Goal: Task Accomplishment & Management: Manage account settings

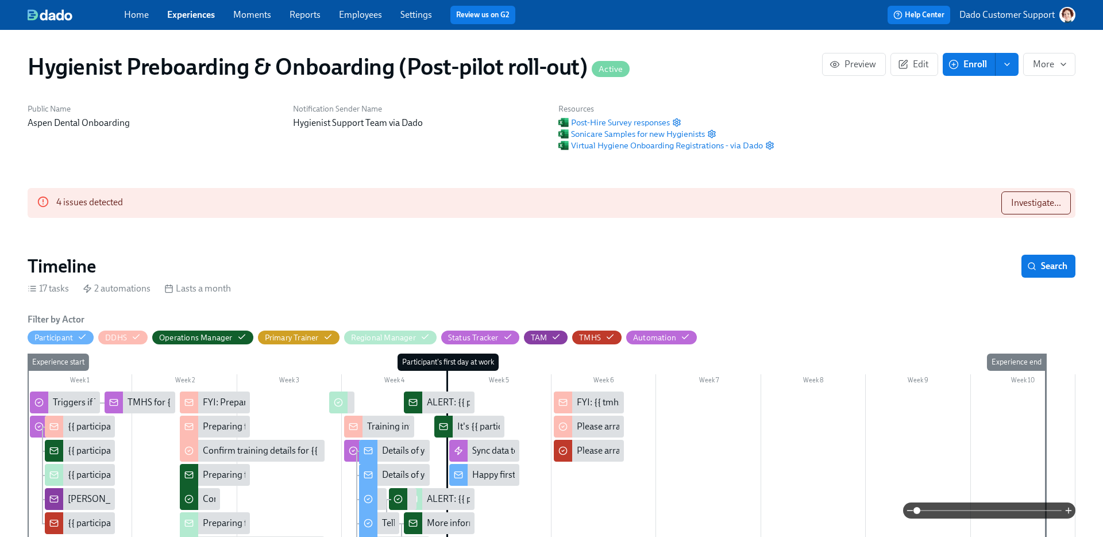
scroll to position [0, 12520]
click at [915, 66] on span "Edit" at bounding box center [914, 64] width 28 height 11
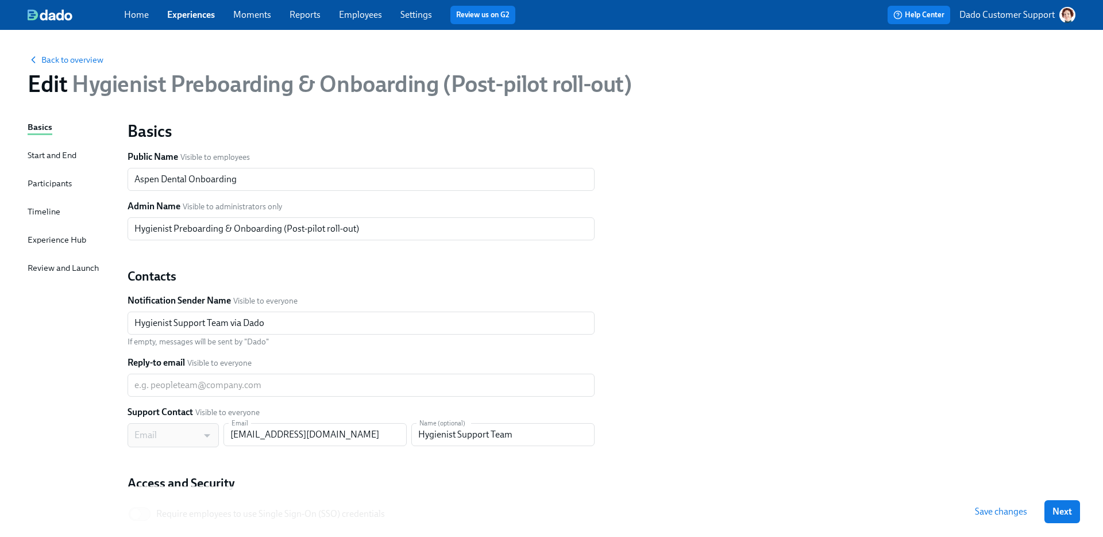
click at [53, 207] on div "Timeline" at bounding box center [44, 211] width 33 height 13
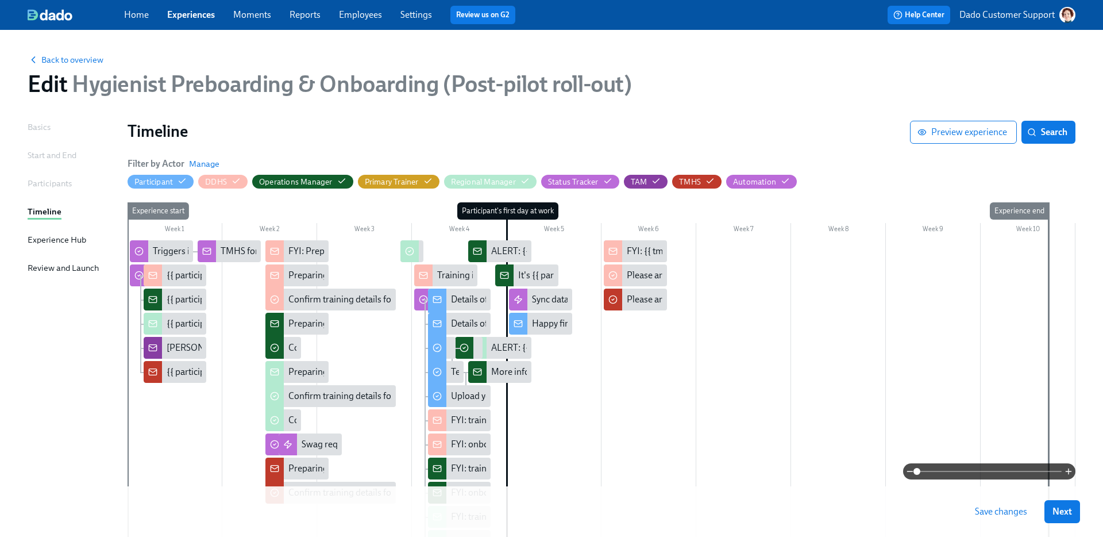
click at [1026, 473] on span at bounding box center [989, 471] width 145 height 16
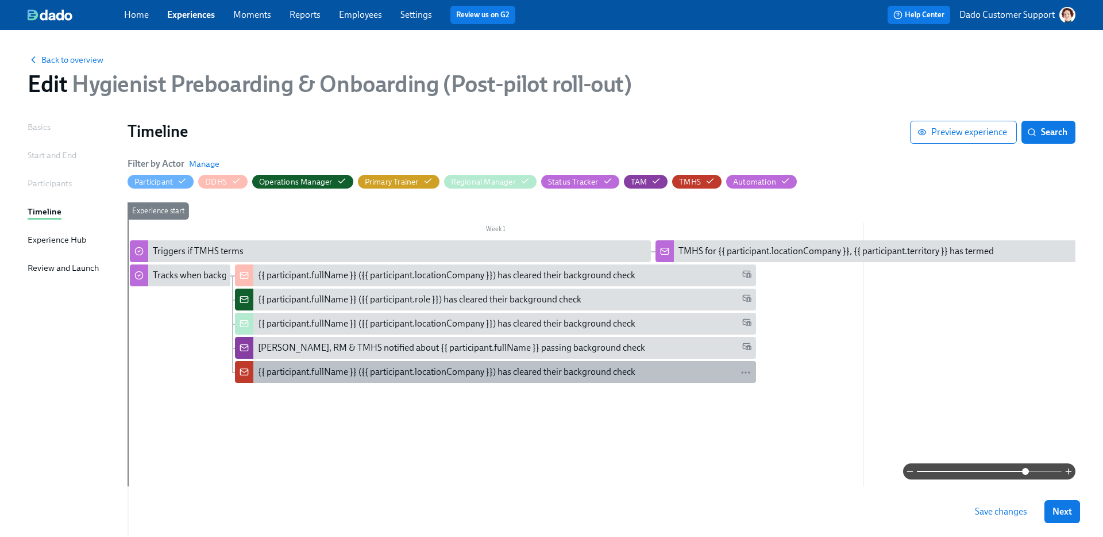
click at [273, 367] on div "{{ participant.fullName }} ({{ participant.locationCompany }}) has cleared thei…" at bounding box center [446, 371] width 377 height 13
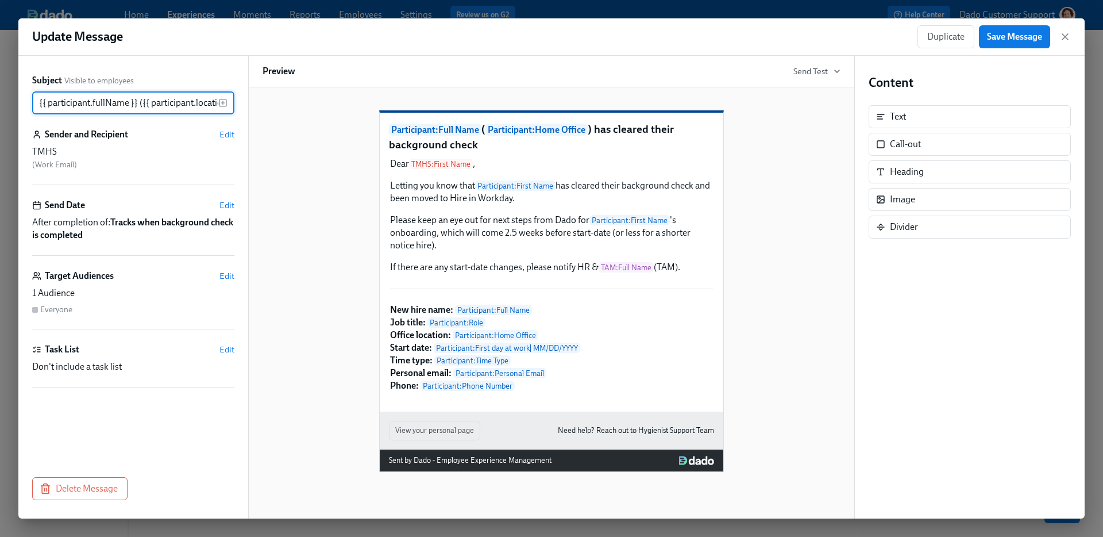
scroll to position [0, 199]
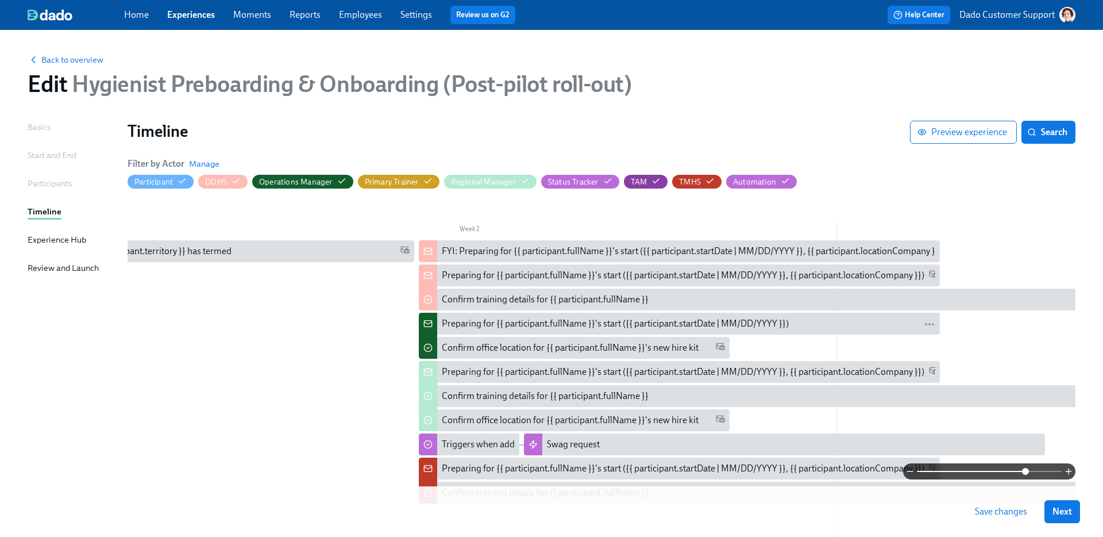
scroll to position [140, 0]
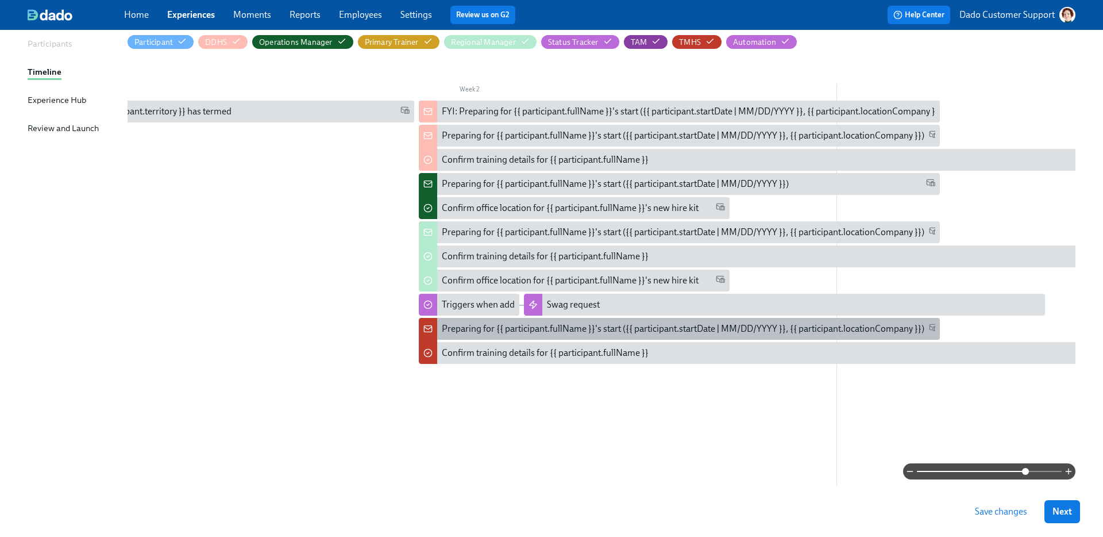
click at [462, 334] on div "Preparing for {{ participant.fullName }}'s start ({{ participant.startDate | MM…" at bounding box center [683, 328] width 483 height 13
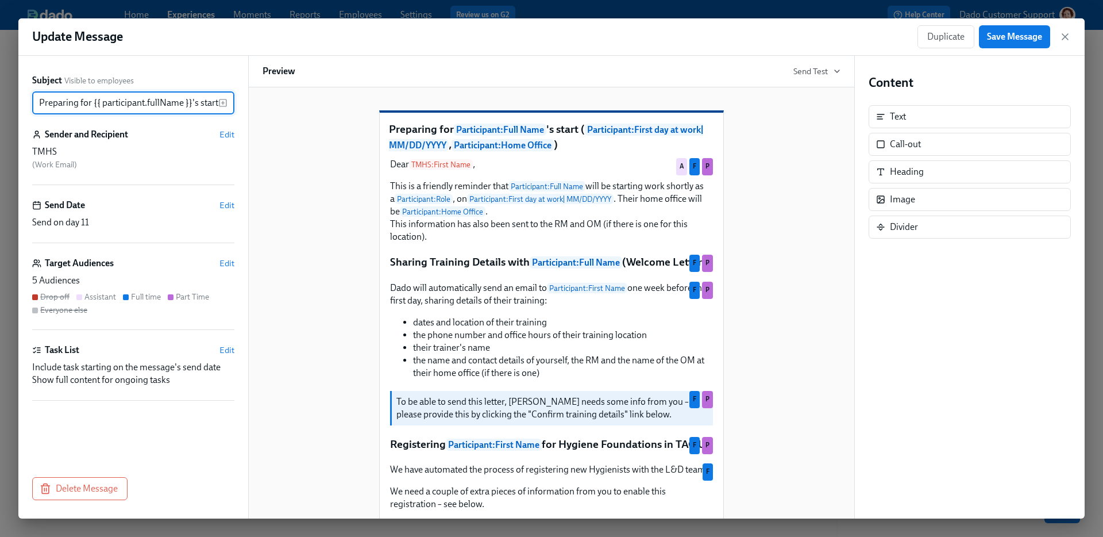
scroll to position [0, 304]
click at [944, 143] on div "Call-out" at bounding box center [970, 144] width 202 height 23
click at [230, 261] on span "Edit" at bounding box center [226, 262] width 15 height 11
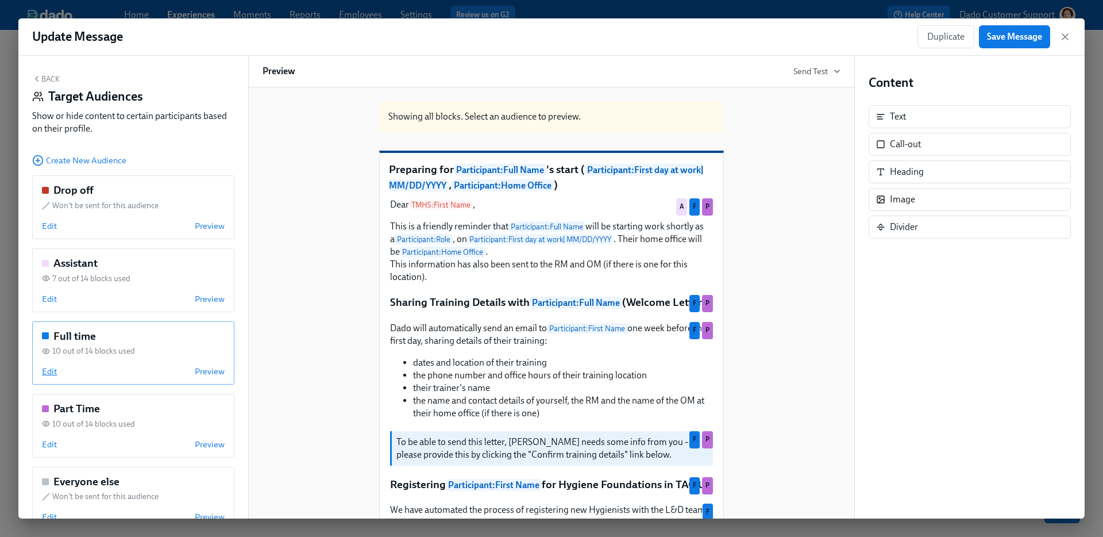
click at [49, 372] on span "Edit" at bounding box center [49, 370] width 15 height 11
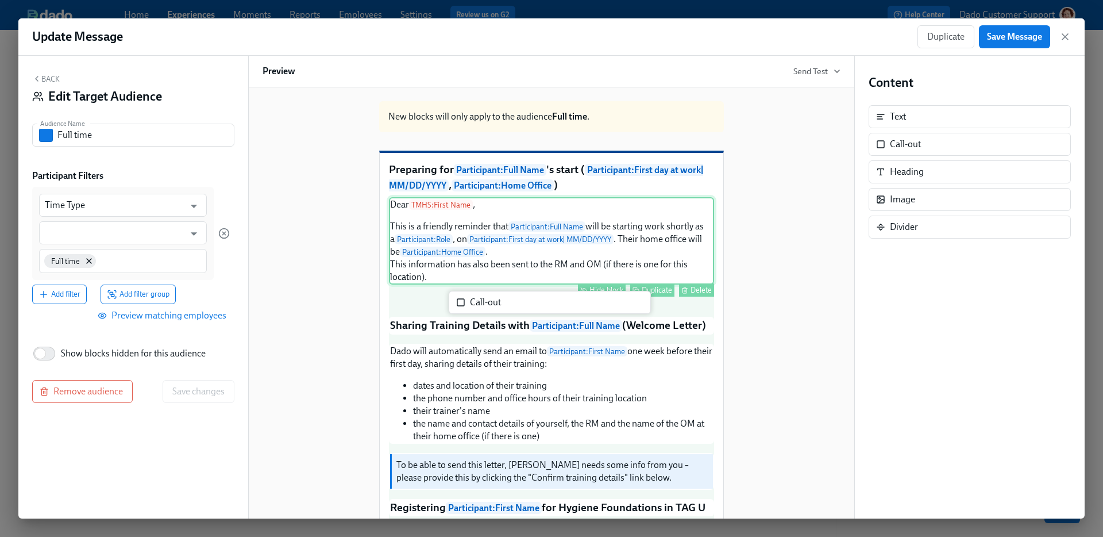
drag, startPoint x: 925, startPoint y: 140, endPoint x: 503, endPoint y: 296, distance: 450.4
click at [502, 297] on div "Back Edit Target Audience Audience Name Full time Audience Name Participant Fil…" at bounding box center [551, 287] width 1066 height 462
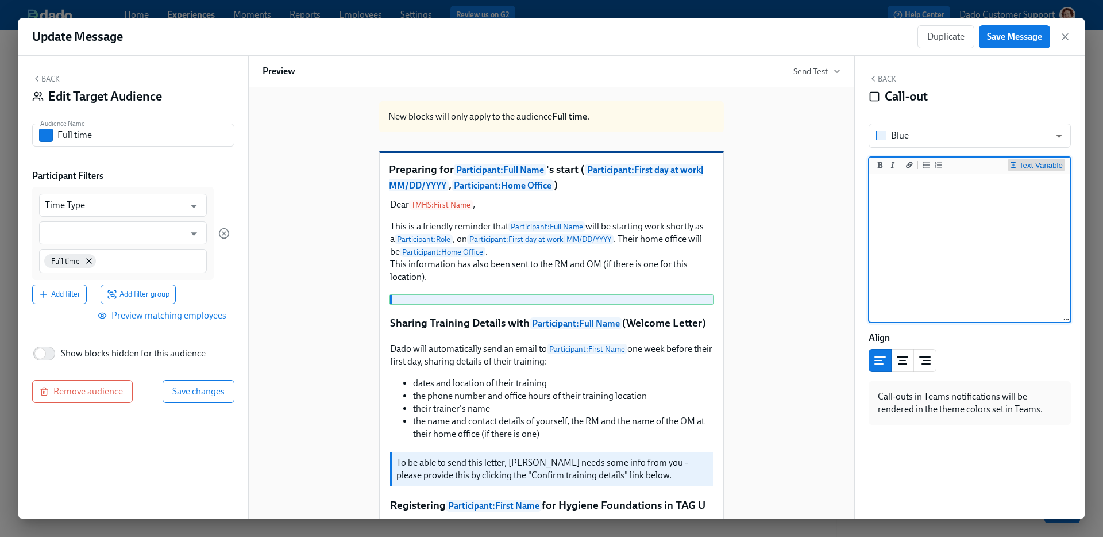
click at [1043, 161] on div "Text Variable" at bounding box center [1041, 165] width 44 height 8
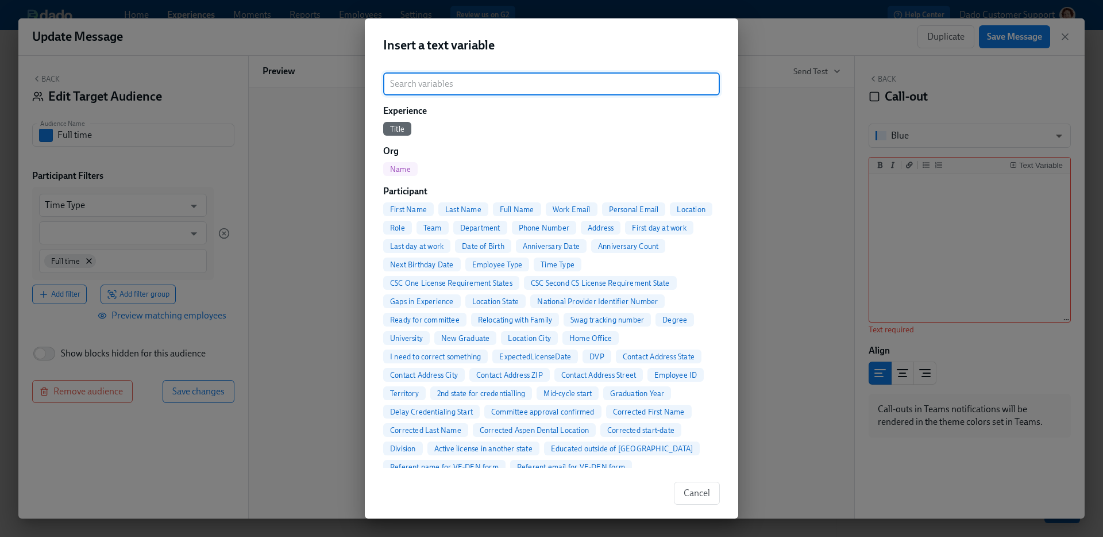
click at [393, 207] on span "First Name" at bounding box center [408, 209] width 51 height 9
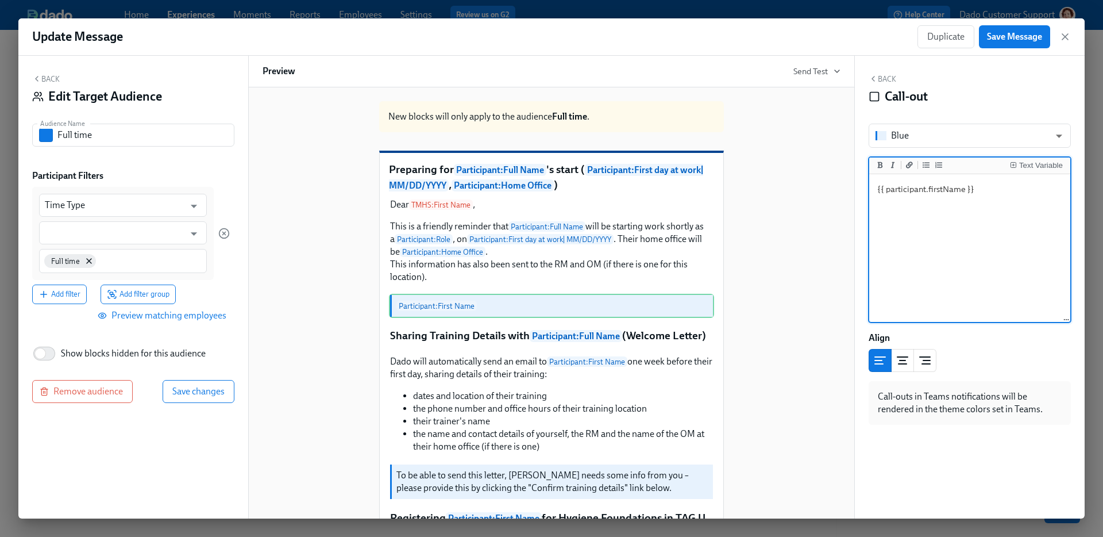
click at [1023, 189] on textarea "{{ participant.firstName }}" at bounding box center [969, 248] width 196 height 144
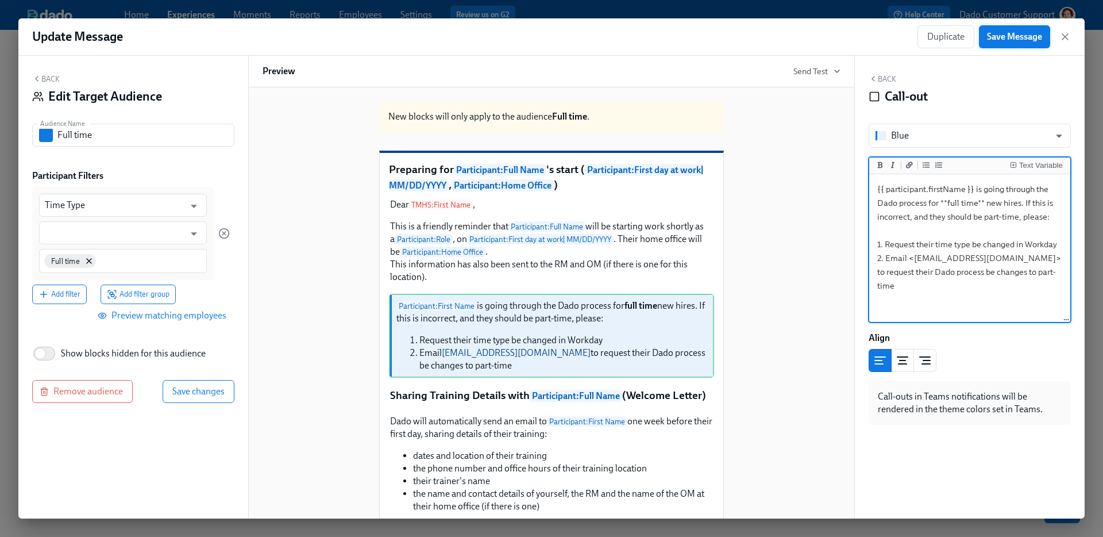
type textarea "{{ participant.firstName }} is going through the Dado process for **full time**…"
